Goal: Transaction & Acquisition: Purchase product/service

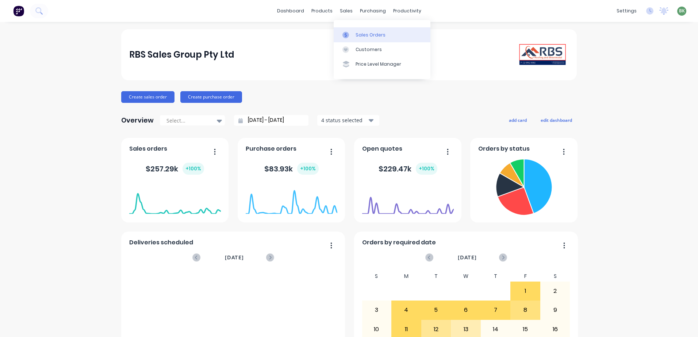
click at [367, 35] on div "Sales Orders" at bounding box center [370, 35] width 30 height 7
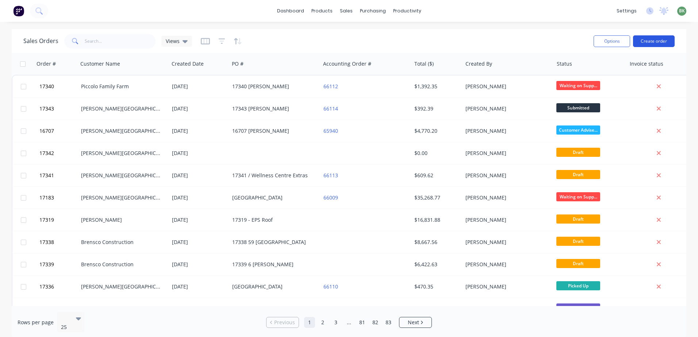
click at [653, 41] on button "Create order" at bounding box center [654, 41] width 42 height 12
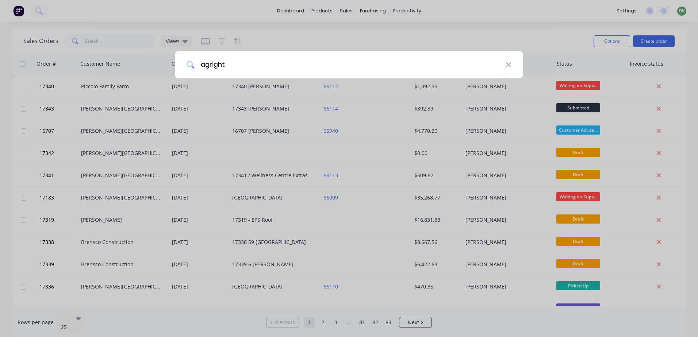
type input "agright"
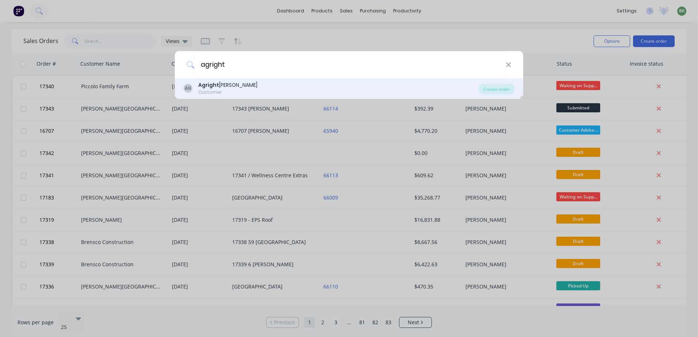
click at [219, 86] on div "Agright Griffith" at bounding box center [227, 85] width 59 height 8
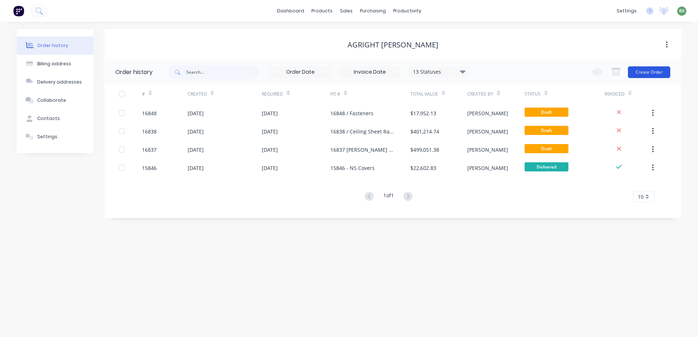
click at [649, 70] on button "Create Order" at bounding box center [649, 72] width 42 height 12
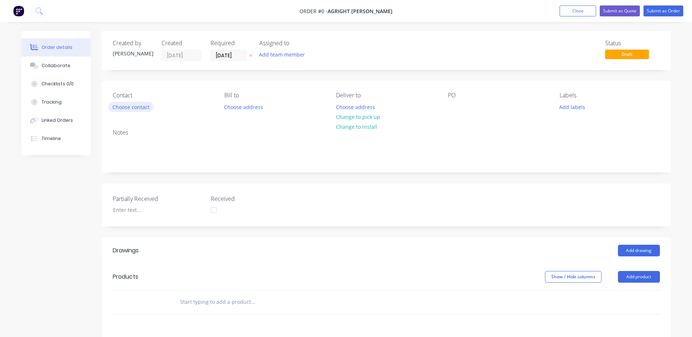
click at [145, 108] on button "Choose contact" at bounding box center [130, 107] width 45 height 10
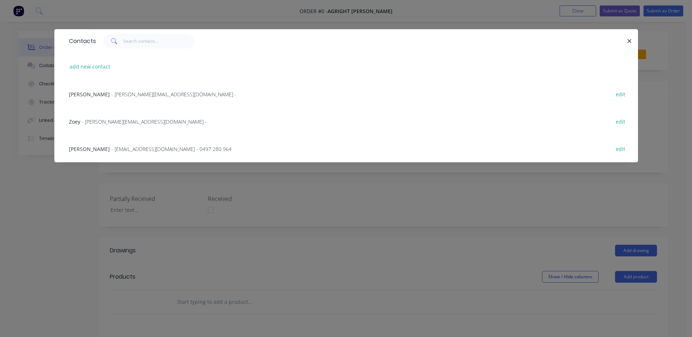
click at [113, 151] on span "- bill@agright.co.nz - 0497 280 964" at bounding box center [171, 149] width 120 height 7
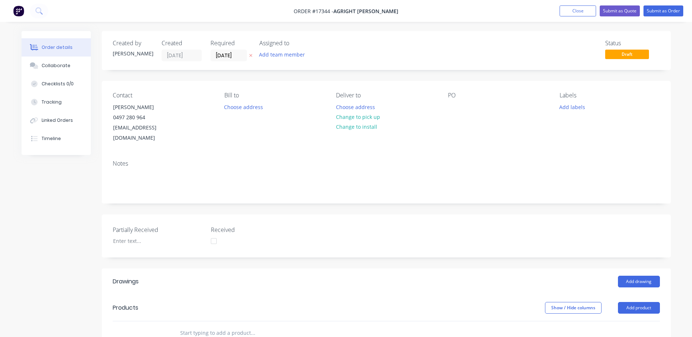
drag, startPoint x: 368, startPoint y: 118, endPoint x: 316, endPoint y: 140, distance: 56.7
click at [345, 122] on div "Choose address Change to pick up Change to install" at bounding box center [358, 117] width 52 height 30
click at [371, 126] on button "Change to install" at bounding box center [356, 127] width 49 height 10
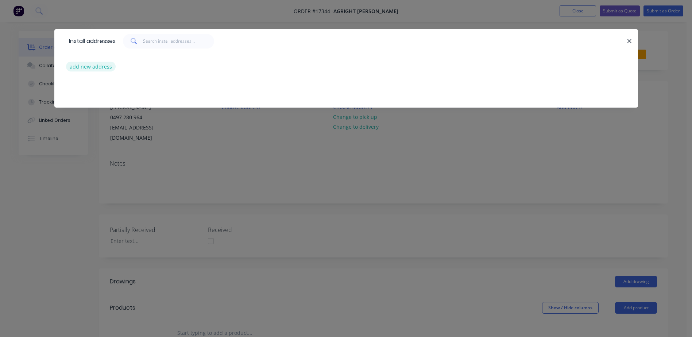
click at [92, 66] on button "add new address" at bounding box center [91, 67] width 50 height 10
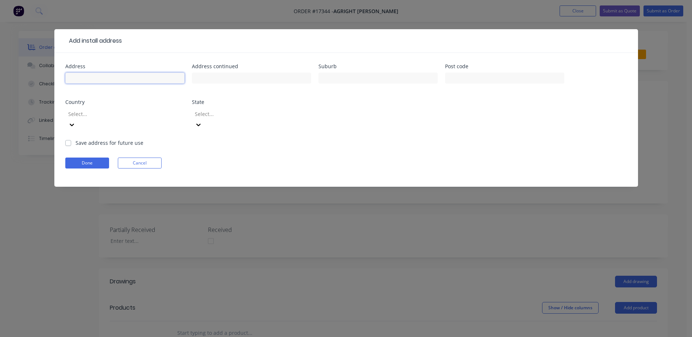
click at [138, 77] on input "text" at bounding box center [124, 78] width 119 height 11
click at [107, 78] on input "Meriki and Sprindale" at bounding box center [124, 78] width 119 height 11
click at [109, 77] on input "Meriki and Sprindale" at bounding box center [124, 78] width 119 height 11
click at [134, 78] on input "Meriki and Springdale" at bounding box center [124, 78] width 119 height 11
type input "Meriki and Springdale Farms"
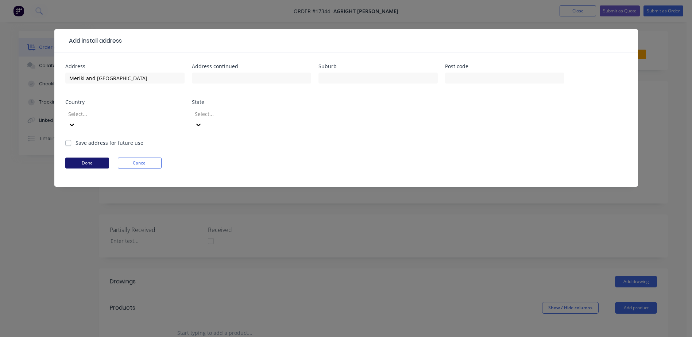
click at [97, 158] on button "Done" at bounding box center [87, 163] width 44 height 11
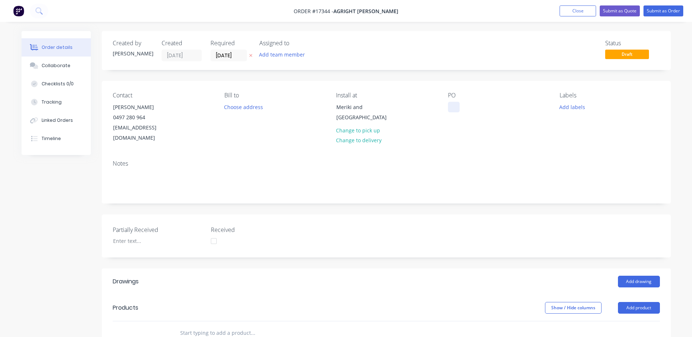
click at [454, 106] on div at bounding box center [454, 107] width 12 height 11
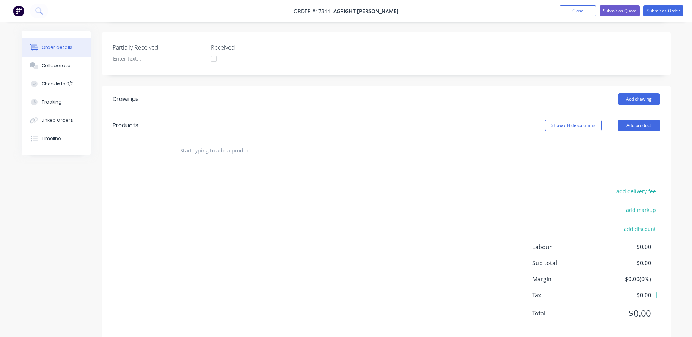
scroll to position [73, 0]
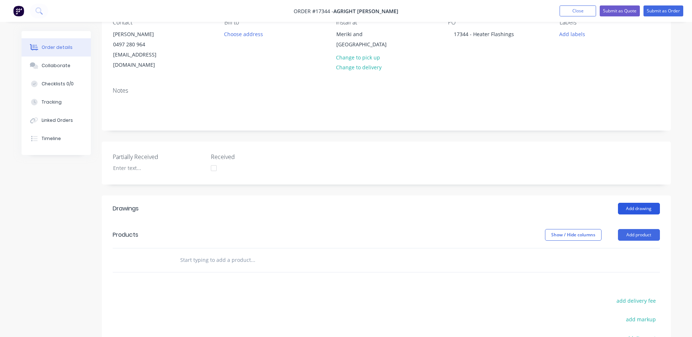
click at [640, 203] on button "Add drawing" at bounding box center [639, 209] width 42 height 12
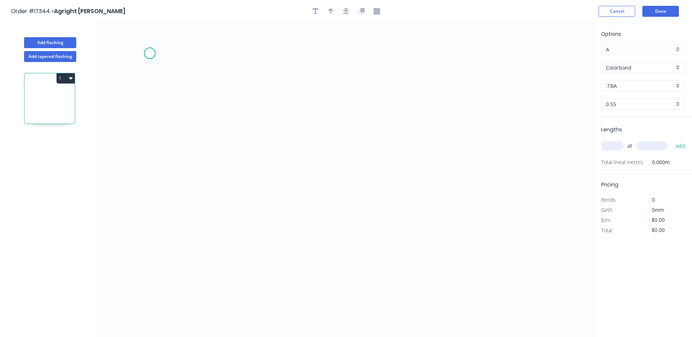
click at [150, 53] on icon "0" at bounding box center [346, 180] width 495 height 315
click at [148, 115] on icon "0" at bounding box center [346, 180] width 495 height 315
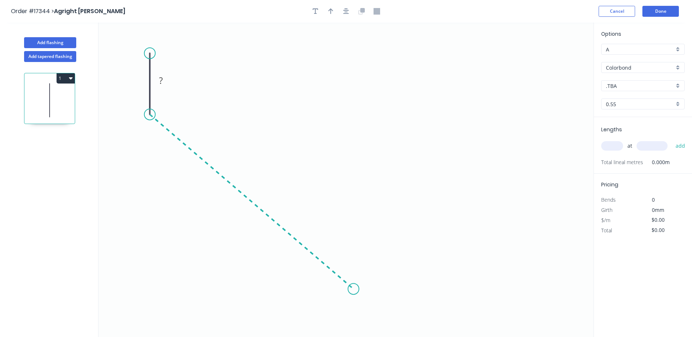
click at [354, 289] on icon "0 ?" at bounding box center [346, 180] width 495 height 315
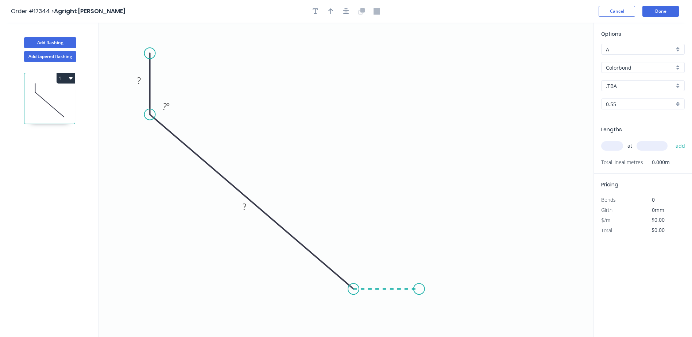
click at [419, 289] on icon "0 ? ? ? º" at bounding box center [346, 180] width 495 height 315
click at [419, 289] on circle at bounding box center [419, 289] width 11 height 11
click at [330, 11] on icon "button" at bounding box center [330, 11] width 5 height 7
click at [347, 10] on icon "button" at bounding box center [346, 11] width 6 height 7
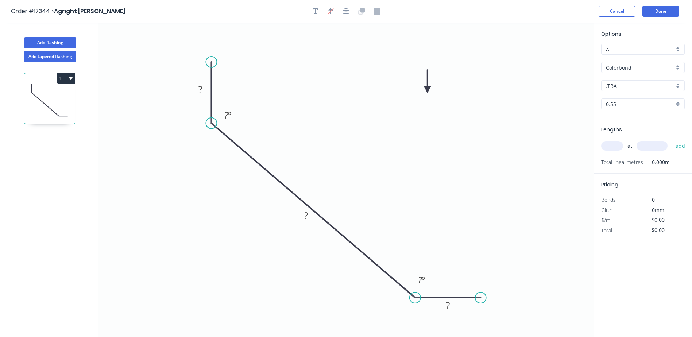
drag, startPoint x: 556, startPoint y: 57, endPoint x: 587, endPoint y: 102, distance: 55.2
click at [431, 88] on icon at bounding box center [427, 81] width 7 height 23
click at [676, 85] on div ".TBA" at bounding box center [643, 85] width 84 height 11
click at [640, 111] on div "Pale Eucalypt" at bounding box center [643, 109] width 83 height 13
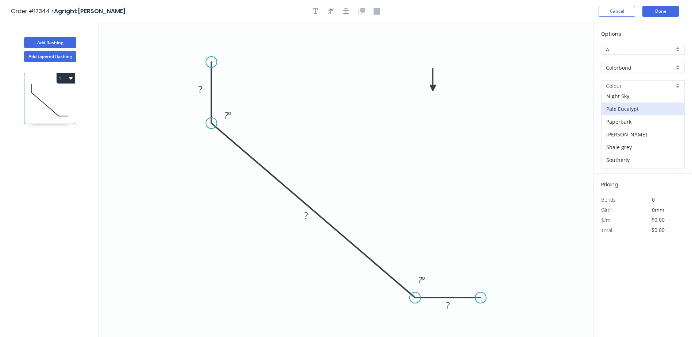
type input "Pale Eucalypt"
click at [679, 49] on div "A" at bounding box center [643, 49] width 84 height 11
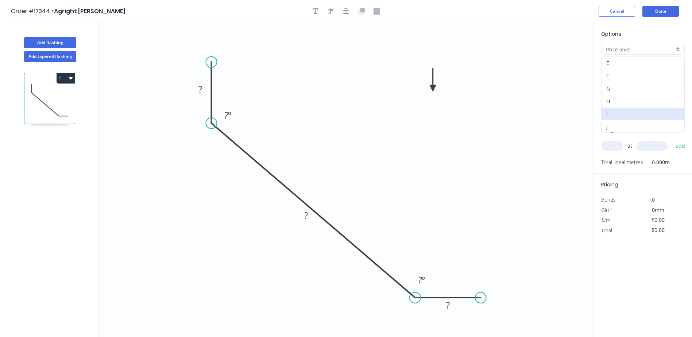
scroll to position [53, 0]
click at [633, 106] on div "H" at bounding box center [643, 100] width 83 height 13
type input "H"
click at [201, 95] on rect at bounding box center [201, 89] width 24 height 15
click at [200, 86] on tspan "?" at bounding box center [201, 89] width 4 height 12
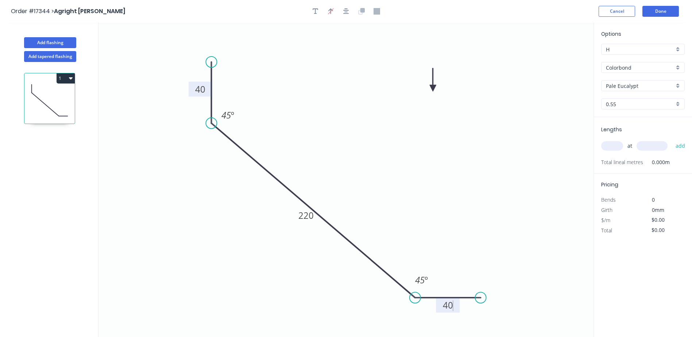
type input "$14.72"
click at [617, 143] on input "text" at bounding box center [612, 145] width 22 height 9
type input "284"
type input "1300"
click at [672, 140] on button "add" at bounding box center [680, 146] width 17 height 12
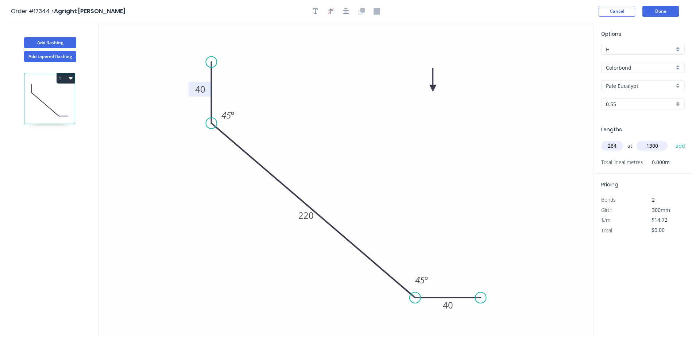
type input "$5,434.62"
drag, startPoint x: 432, startPoint y: 92, endPoint x: 287, endPoint y: 95, distance: 144.9
click at [287, 95] on icon at bounding box center [287, 86] width 7 height 23
click at [286, 95] on icon at bounding box center [280, 89] width 21 height 21
click at [286, 95] on icon at bounding box center [287, 86] width 7 height 23
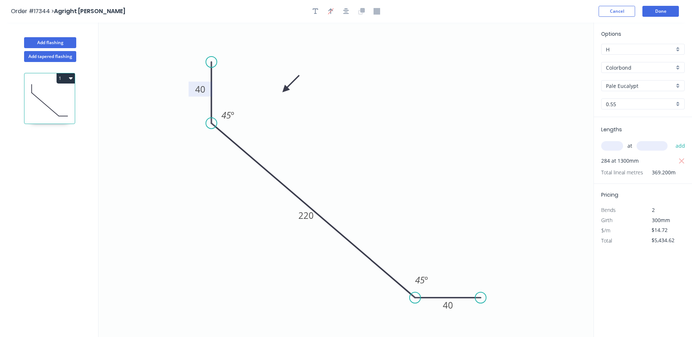
drag, startPoint x: 286, startPoint y: 95, endPoint x: 285, endPoint y: 90, distance: 5.7
click at [285, 90] on icon at bounding box center [290, 83] width 21 height 21
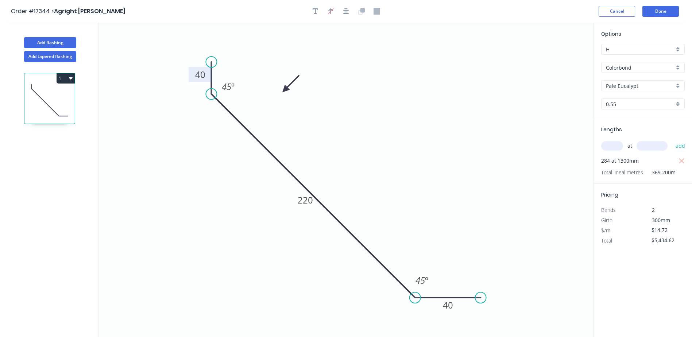
drag, startPoint x: 214, startPoint y: 122, endPoint x: 212, endPoint y: 117, distance: 5.6
click at [212, 117] on icon "0 40 220 40 45 º 45 º" at bounding box center [346, 180] width 495 height 315
drag, startPoint x: 212, startPoint y: 63, endPoint x: 215, endPoint y: 37, distance: 26.5
click at [215, 37] on circle at bounding box center [211, 36] width 11 height 11
click at [659, 11] on button "Done" at bounding box center [661, 11] width 36 height 11
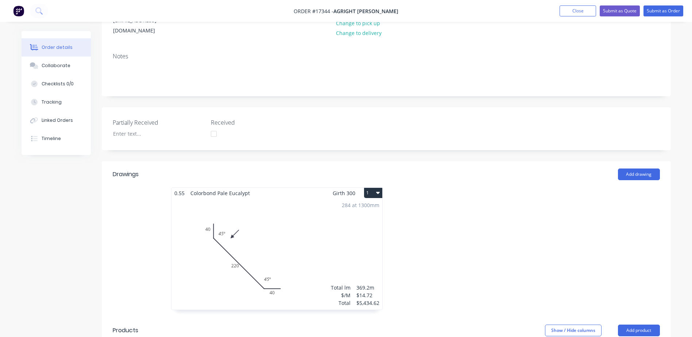
scroll to position [255, 0]
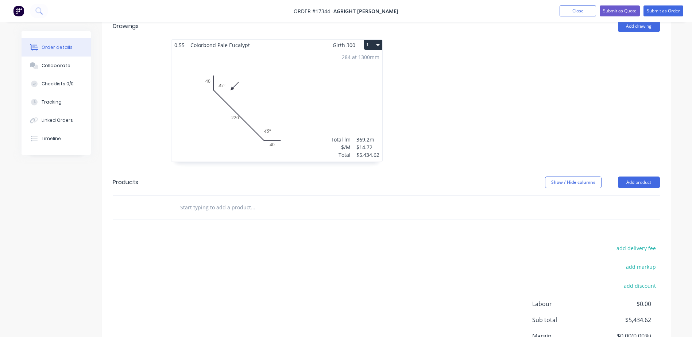
click at [220, 200] on input "text" at bounding box center [253, 207] width 146 height 15
type input "i"
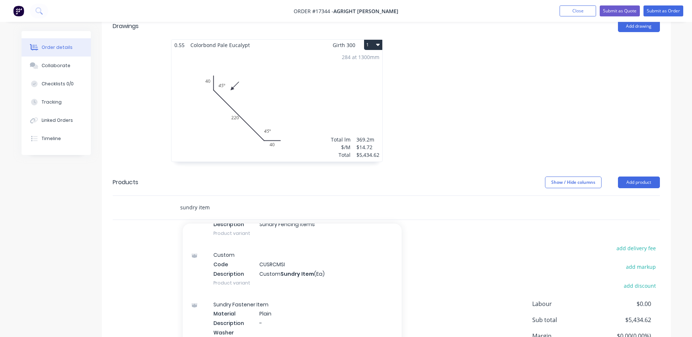
scroll to position [292, 0]
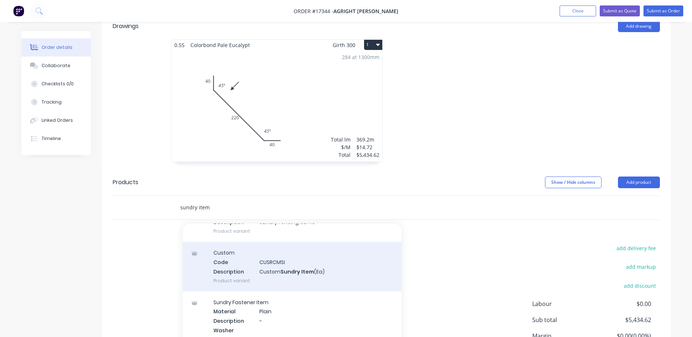
type input "sundry item"
click at [274, 258] on div "Custom Code CUSRCMSI Description Custom Sundry Item (Ea) Product variant" at bounding box center [292, 266] width 219 height 49
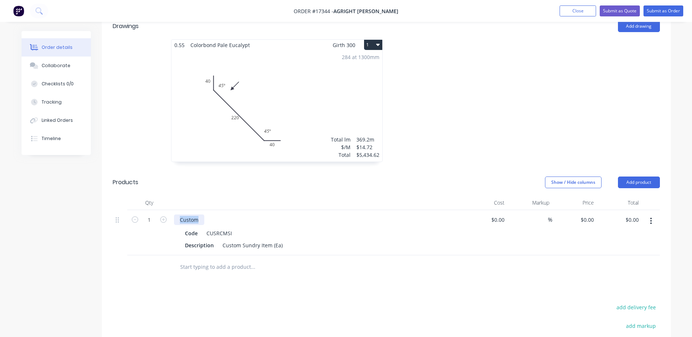
drag, startPoint x: 172, startPoint y: 209, endPoint x: 167, endPoint y: 209, distance: 5.1
click at [167, 210] on div "1 Custom Code CUSRCMSI Description Custom Sundry Item (Ea) $0.00 $0.00 % $0.00 …" at bounding box center [386, 232] width 547 height 45
drag, startPoint x: 282, startPoint y: 235, endPoint x: 219, endPoint y: 235, distance: 63.5
click at [220, 240] on div "Custom Sundry Item (Ea)" at bounding box center [253, 245] width 66 height 11
click at [257, 240] on div "Install Heater flashings" at bounding box center [251, 245] width 62 height 11
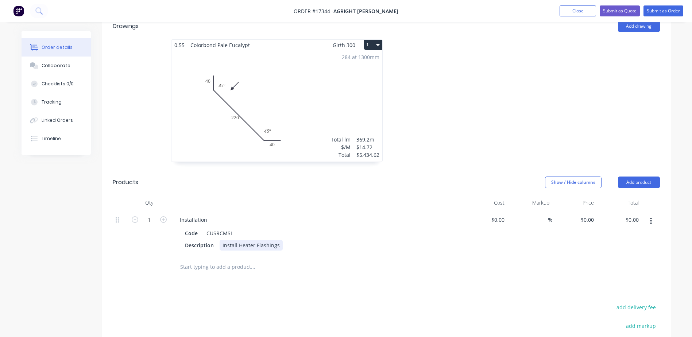
click at [279, 240] on div "Install Heater Flashings" at bounding box center [251, 245] width 63 height 11
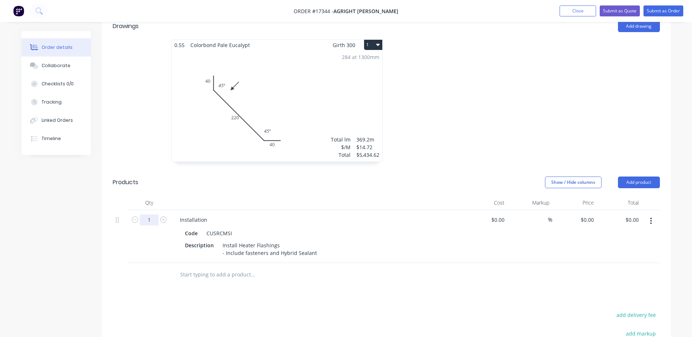
click at [148, 215] on input "1" at bounding box center [149, 220] width 19 height 11
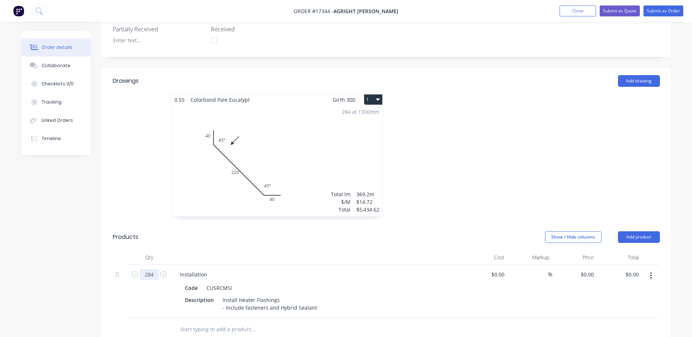
scroll to position [255, 0]
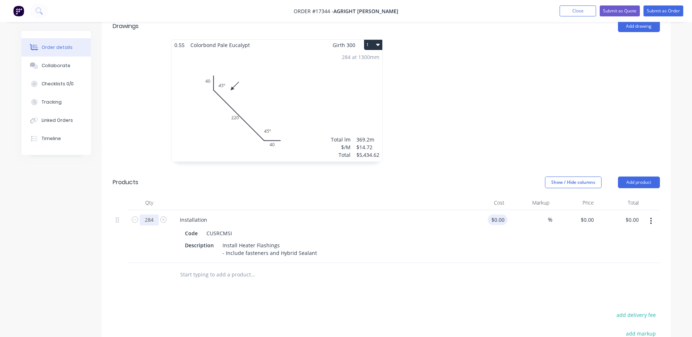
type input "284"
click at [502, 215] on input at bounding box center [503, 220] width 8 height 11
click at [313, 242] on div "Install Heater Flashings - Include fasteners and Hybrid Sealant" at bounding box center [270, 249] width 100 height 18
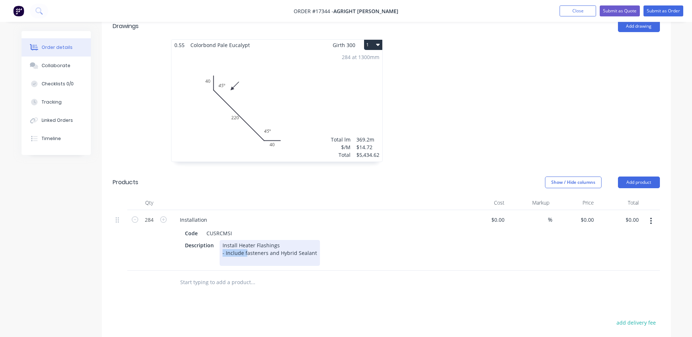
drag, startPoint x: 245, startPoint y: 243, endPoint x: 222, endPoint y: 243, distance: 23.7
click at [222, 243] on div "Install Heater Flashings - Include fasteners and Hybrid Sealant" at bounding box center [270, 253] width 100 height 26
click at [245, 243] on div "Install Heater Flashings - Include fasteners and Hybrid Sealant" at bounding box center [270, 253] width 100 height 26
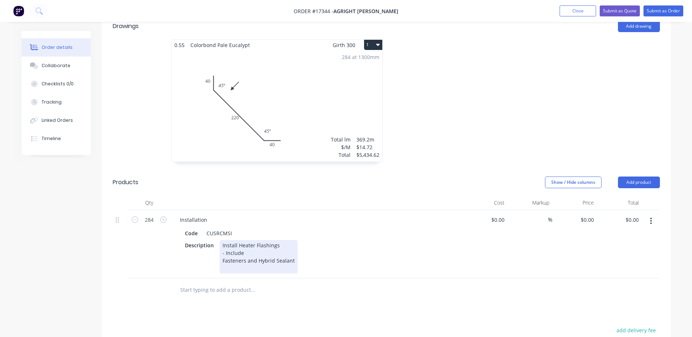
click at [225, 243] on div "Install Heater Flashings - Include Fasteners and Hybrid Sealant" at bounding box center [259, 257] width 78 height 34
click at [221, 249] on div "Install Heater Flashings Include Fasteners and Hybrid Sealant" at bounding box center [259, 257] width 78 height 34
drag, startPoint x: 294, startPoint y: 249, endPoint x: 305, endPoint y: 249, distance: 10.9
click at [295, 249] on div "Install Heater Flashings Include - Fasteners and Hybrid Sealant" at bounding box center [260, 257] width 81 height 34
click at [223, 257] on div "Install Heater Flashings Include - Fasteners and Hybrid Sealant Travel" at bounding box center [260, 257] width 81 height 34
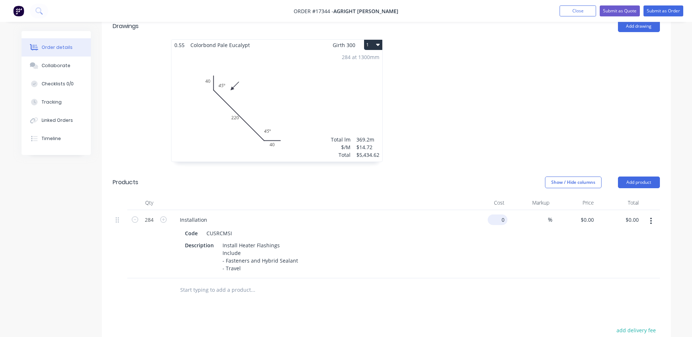
click at [503, 215] on input "0" at bounding box center [499, 220] width 17 height 11
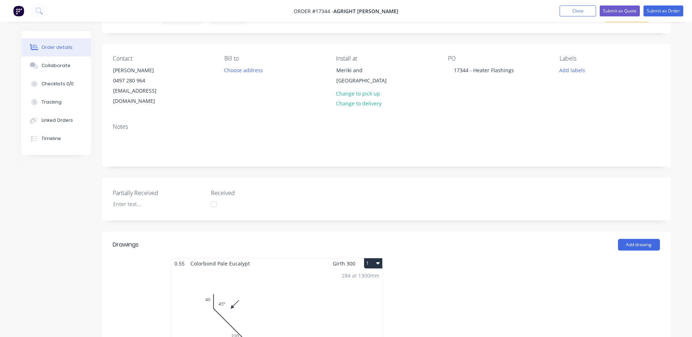
scroll to position [36, 0]
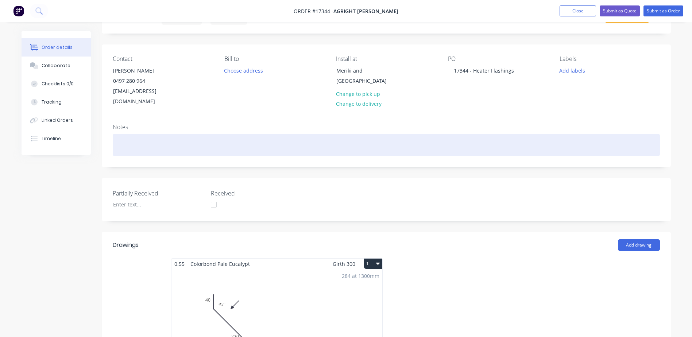
type input "$0.00"
click at [150, 134] on div at bounding box center [386, 145] width 547 height 22
click at [119, 135] on div "Meriki" at bounding box center [386, 145] width 547 height 22
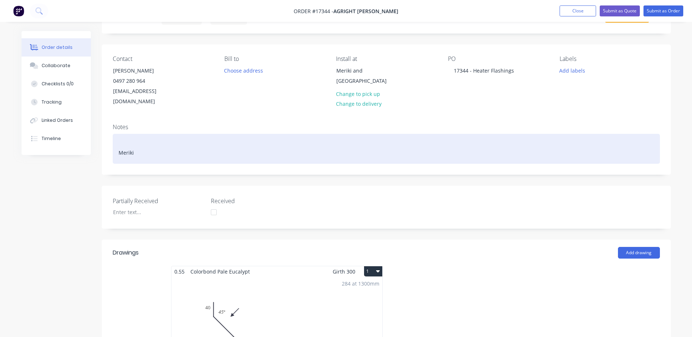
click at [119, 134] on div "Meriki" at bounding box center [386, 149] width 547 height 30
click at [145, 150] on div "6 Heaters Per Shed Meriki - 40 Sheds Springdale 24 Sheds" at bounding box center [386, 149] width 547 height 30
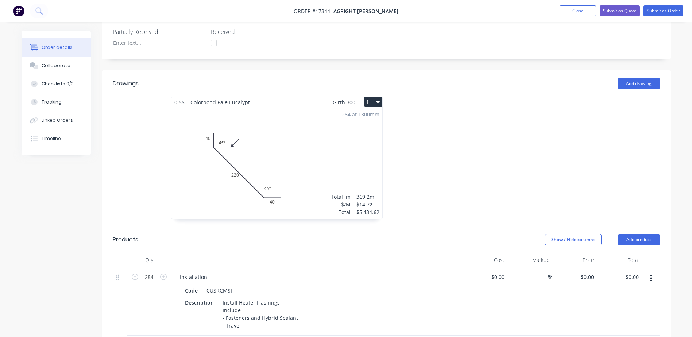
scroll to position [219, 0]
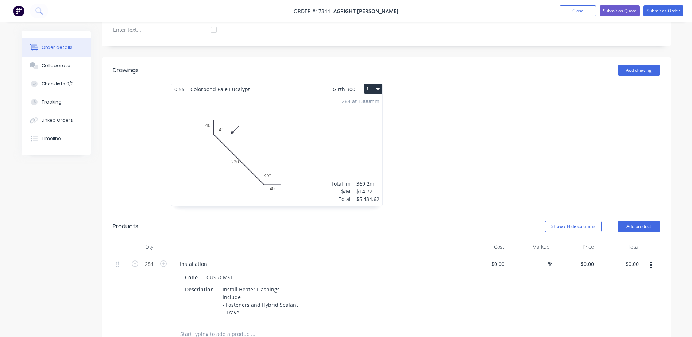
click at [320, 125] on div "284 at 1300mm Total lm $/M Total 369.2m $14.72 $5,434.62" at bounding box center [277, 150] width 211 height 111
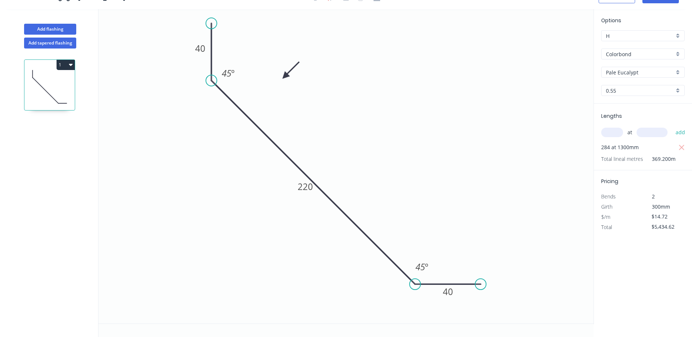
click at [617, 131] on input "text" at bounding box center [612, 132] width 22 height 9
type input "384"
type input "1300"
click at [672, 126] on button "add" at bounding box center [680, 132] width 17 height 12
click at [681, 147] on icon "button" at bounding box center [681, 147] width 5 height 5
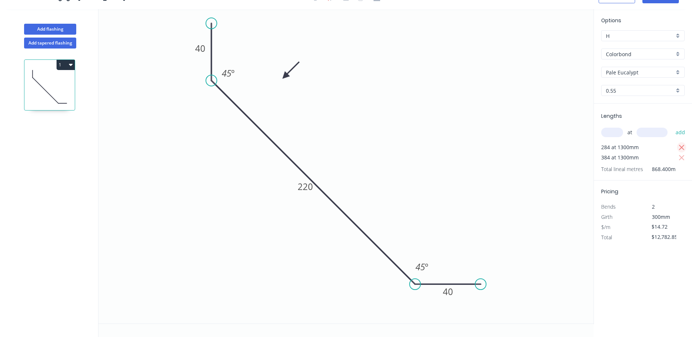
type input "$7,348.22"
drag, startPoint x: 33, startPoint y: 0, endPoint x: 663, endPoint y: 4, distance: 630.3
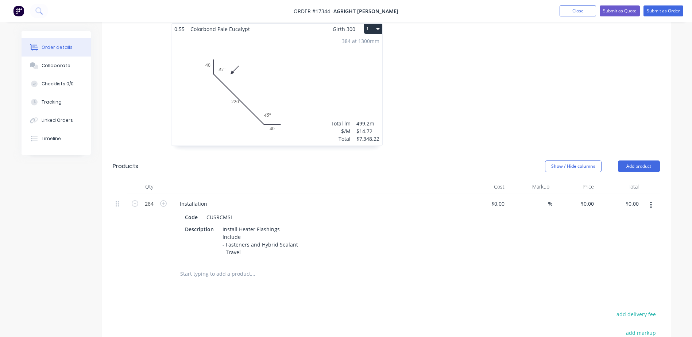
scroll to position [292, 0]
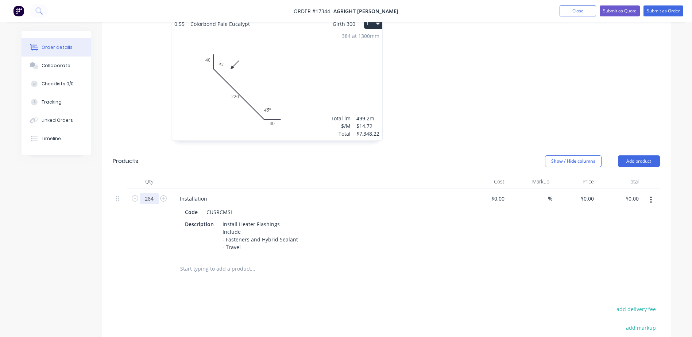
click at [152, 193] on input "284" at bounding box center [149, 198] width 19 height 11
type input "384"
drag, startPoint x: 327, startPoint y: 241, endPoint x: 343, endPoint y: 243, distance: 15.8
click at [328, 241] on div "Description Install Heater Flashings Include - Fasteners and Hybrid Sealant - T…" at bounding box center [315, 236] width 267 height 34
click at [501, 193] on input "0" at bounding box center [503, 198] width 8 height 11
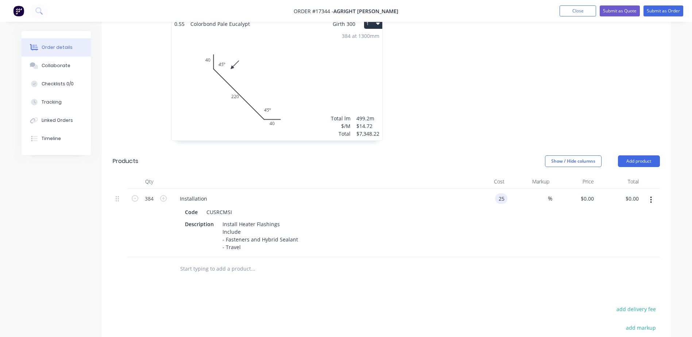
type input "$25.00"
type input "$9,600.00"
click at [508, 210] on div "%" at bounding box center [530, 223] width 45 height 68
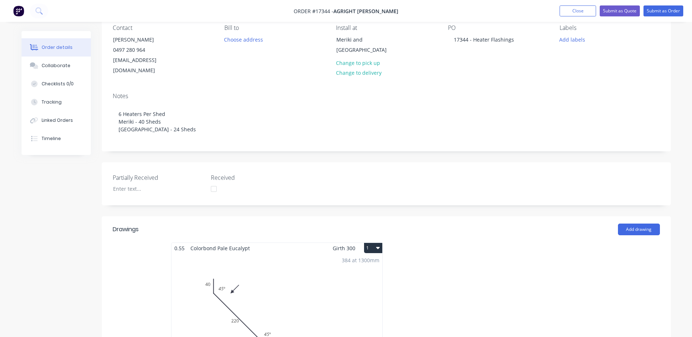
scroll to position [54, 0]
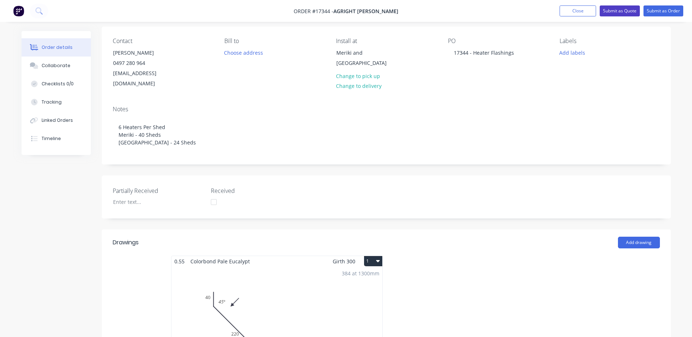
click at [622, 7] on button "Submit as Quote" at bounding box center [620, 10] width 40 height 11
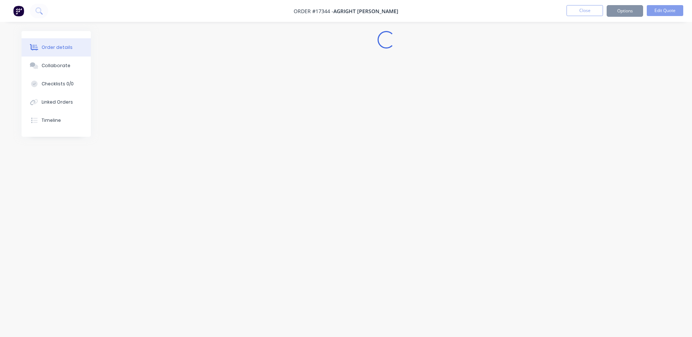
scroll to position [0, 0]
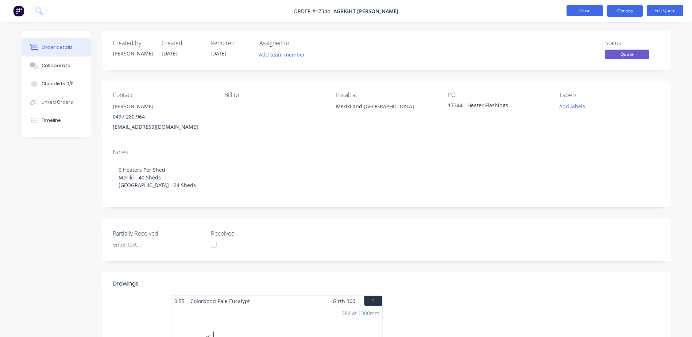
click at [584, 8] on button "Close" at bounding box center [585, 10] width 36 height 11
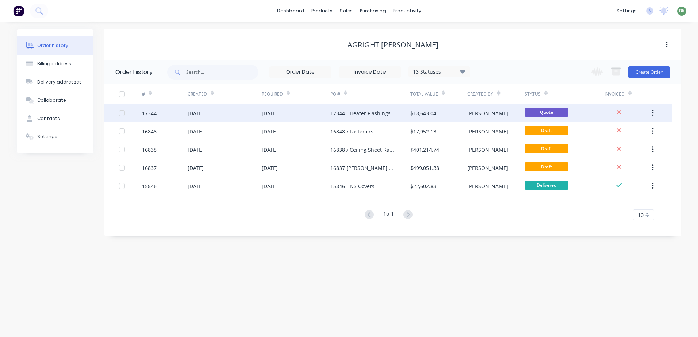
click at [243, 117] on div "12 Aug 2025" at bounding box center [225, 113] width 74 height 18
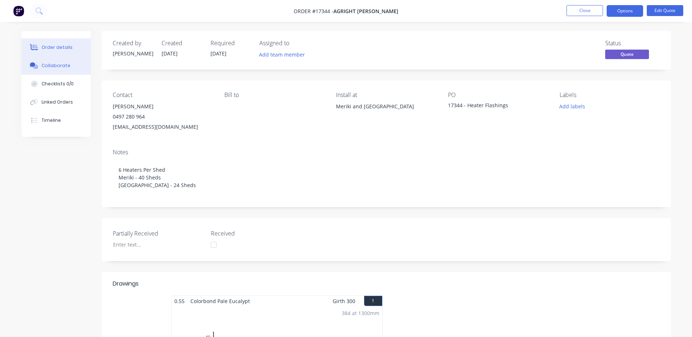
click at [47, 67] on div "Collaborate" at bounding box center [56, 65] width 29 height 7
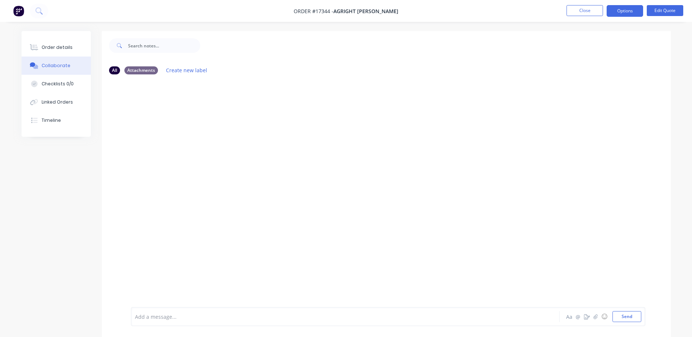
click at [166, 319] on div at bounding box center [325, 317] width 380 height 8
click at [633, 317] on button "Send" at bounding box center [627, 316] width 29 height 11
